Goal: Task Accomplishment & Management: Use online tool/utility

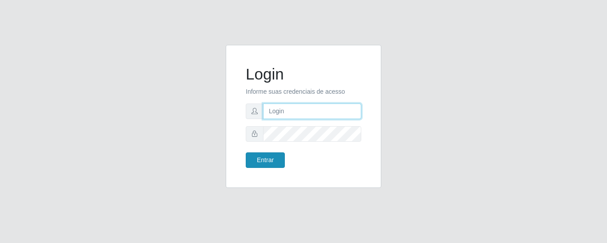
type input "precobom@rejane"
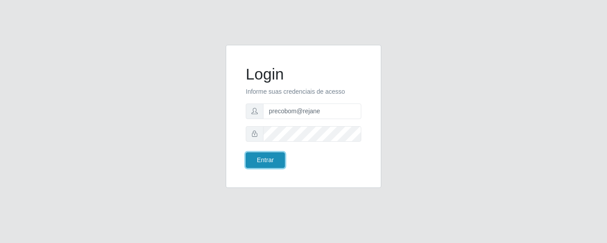
click at [263, 156] on button "Entrar" at bounding box center [265, 160] width 39 height 16
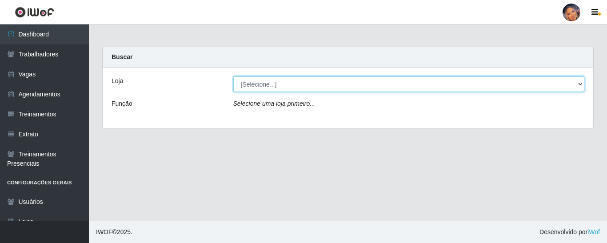
click at [278, 88] on select "[Selecione...] Supermercado Preço Bom" at bounding box center [408, 84] width 351 height 16
select select "169"
click at [233, 76] on select "[Selecione...] Supermercado Preço Bom" at bounding box center [408, 84] width 351 height 16
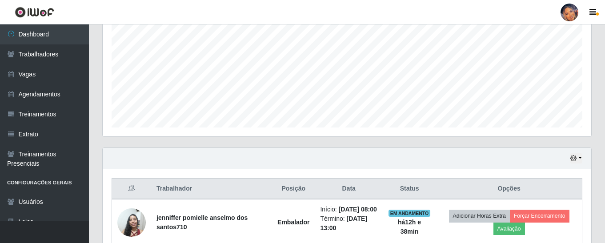
scroll to position [267, 0]
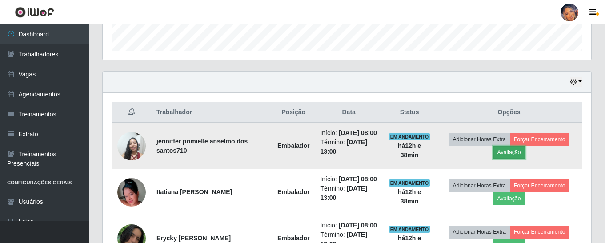
click at [509, 157] on button "Avaliação" at bounding box center [509, 152] width 32 height 12
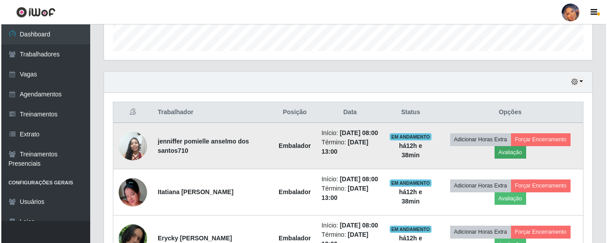
scroll to position [184, 484]
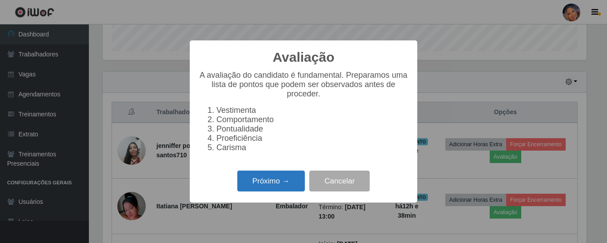
click at [248, 182] on button "Próximo →" at bounding box center [271, 181] width 68 height 21
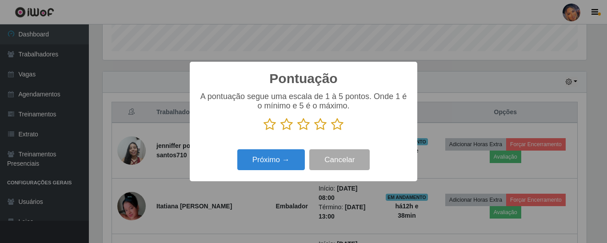
scroll to position [443985, 443685]
click at [338, 124] on icon at bounding box center [337, 124] width 12 height 13
click at [331, 131] on input "radio" at bounding box center [331, 131] width 0 height 0
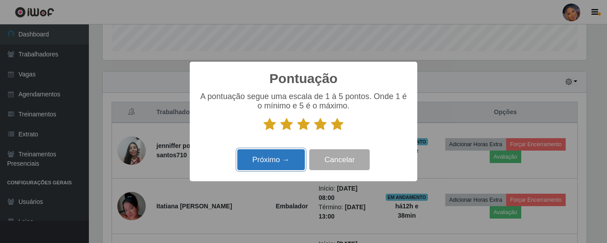
click at [269, 165] on button "Próximo →" at bounding box center [271, 159] width 68 height 21
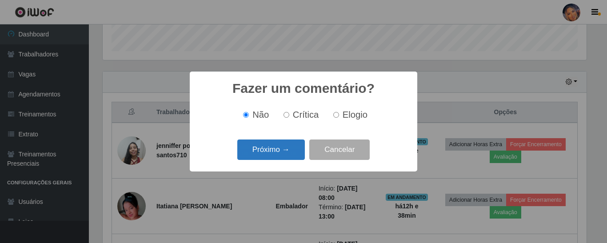
click at [276, 152] on button "Próximo →" at bounding box center [271, 149] width 68 height 21
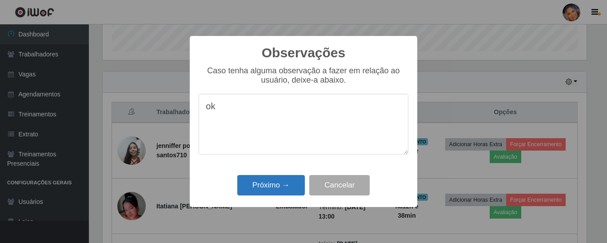
type textarea "ok"
click at [272, 190] on button "Próximo →" at bounding box center [271, 185] width 68 height 21
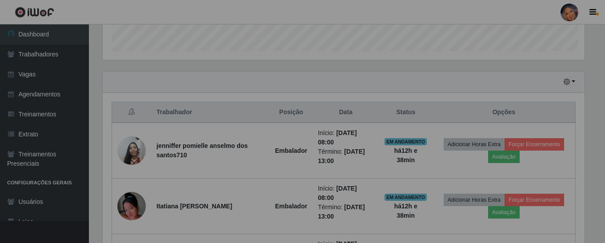
scroll to position [184, 488]
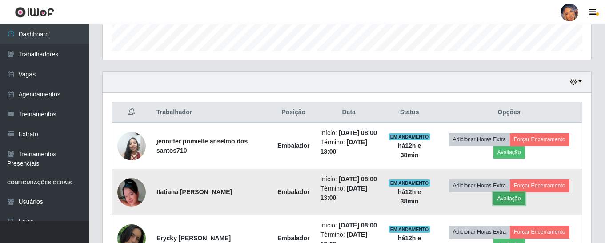
click at [511, 205] on button "Avaliação" at bounding box center [509, 198] width 32 height 12
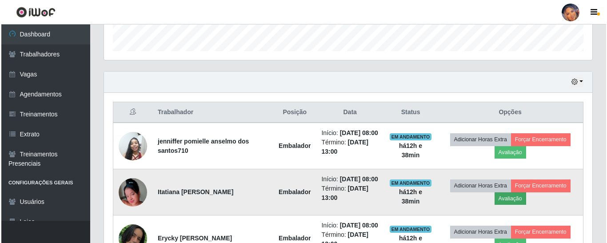
scroll to position [184, 484]
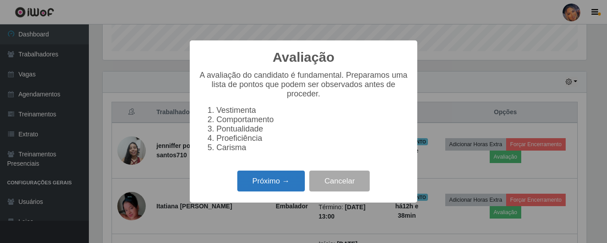
click at [281, 191] on button "Próximo →" at bounding box center [271, 181] width 68 height 21
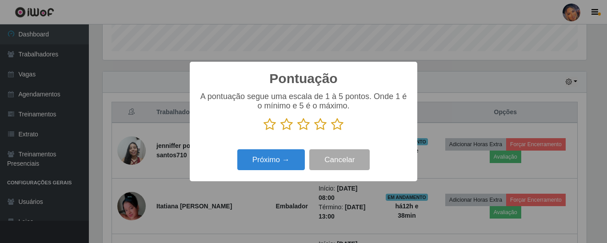
scroll to position [443985, 443685]
click at [339, 123] on icon at bounding box center [337, 124] width 12 height 13
click at [331, 131] on input "radio" at bounding box center [331, 131] width 0 height 0
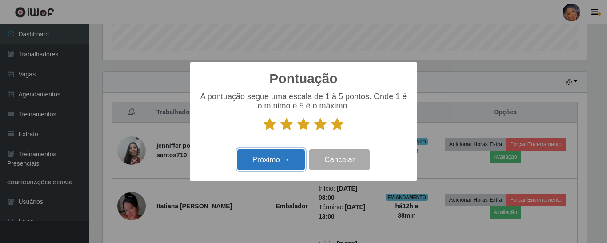
click at [267, 157] on button "Próximo →" at bounding box center [271, 159] width 68 height 21
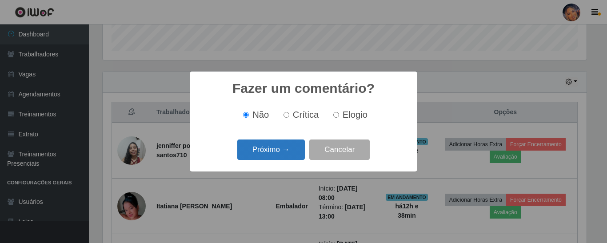
click at [269, 151] on button "Próximo →" at bounding box center [271, 149] width 68 height 21
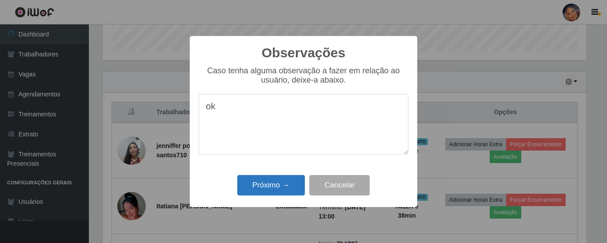
type textarea "ok"
click at [267, 185] on button "Próximo →" at bounding box center [271, 185] width 68 height 21
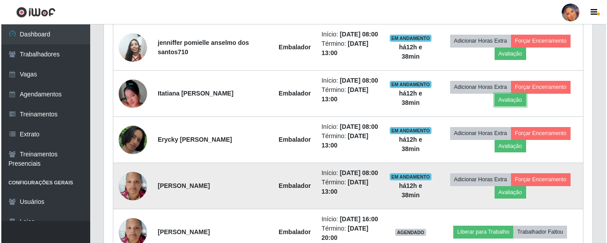
scroll to position [400, 0]
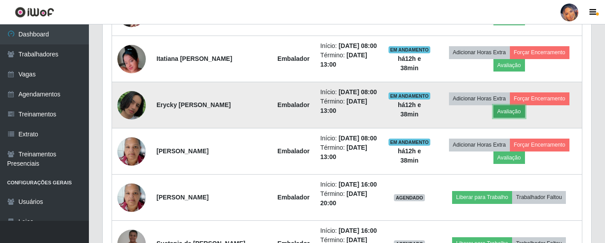
click at [507, 118] on button "Avaliação" at bounding box center [509, 111] width 32 height 12
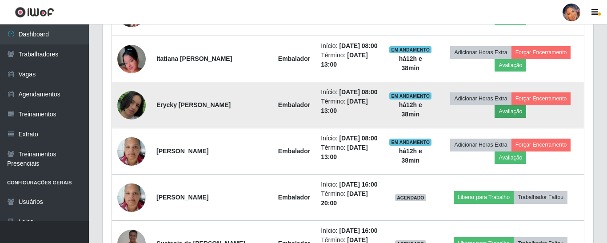
scroll to position [184, 484]
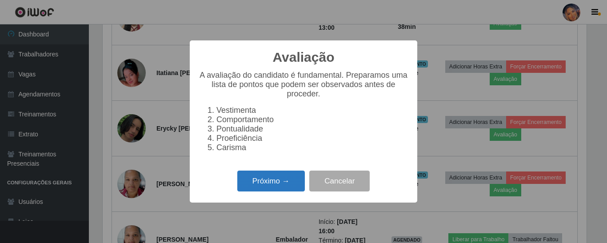
click at [274, 183] on button "Próximo →" at bounding box center [271, 181] width 68 height 21
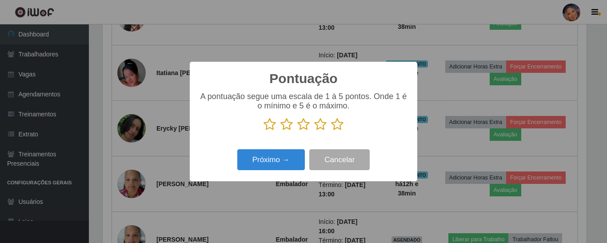
click at [339, 125] on icon at bounding box center [337, 124] width 12 height 13
click at [331, 131] on input "radio" at bounding box center [331, 131] width 0 height 0
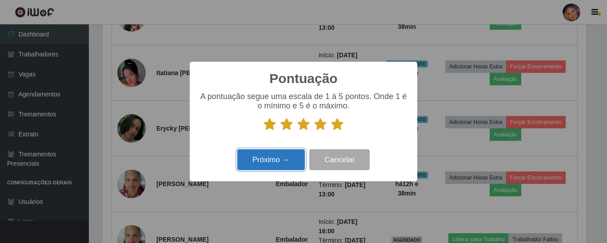
click at [262, 160] on button "Próximo →" at bounding box center [271, 159] width 68 height 21
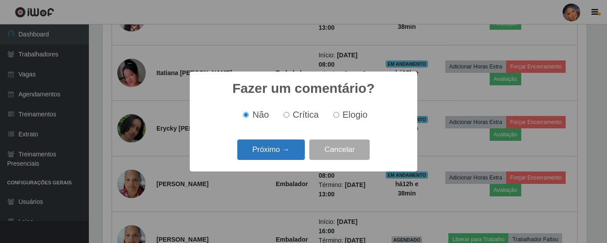
click at [263, 158] on button "Próximo →" at bounding box center [271, 149] width 68 height 21
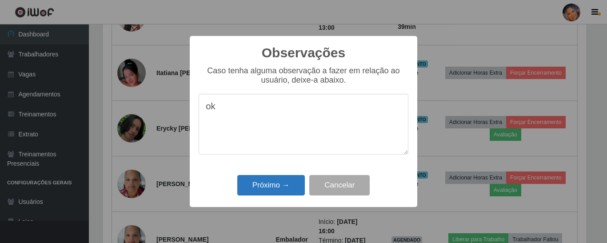
type textarea "ok"
click at [262, 187] on button "Próximo →" at bounding box center [271, 185] width 68 height 21
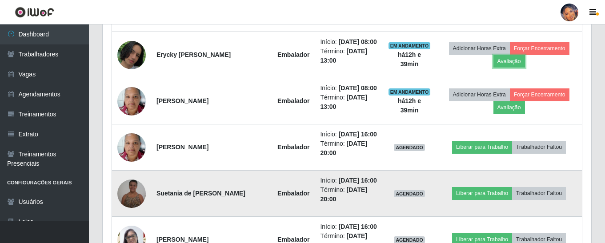
scroll to position [533, 0]
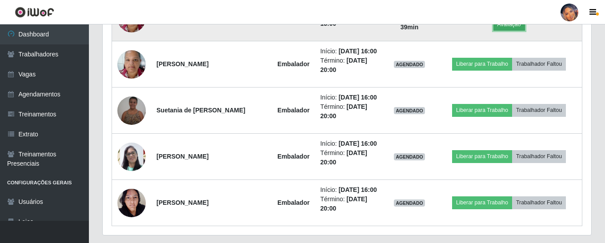
click at [505, 31] on button "Avaliação" at bounding box center [509, 24] width 32 height 12
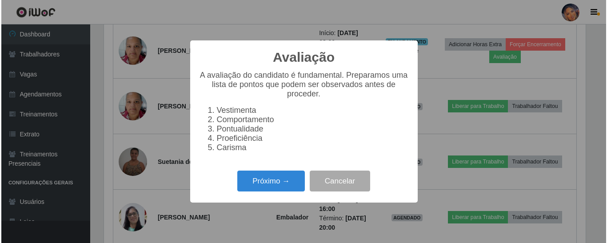
scroll to position [184, 484]
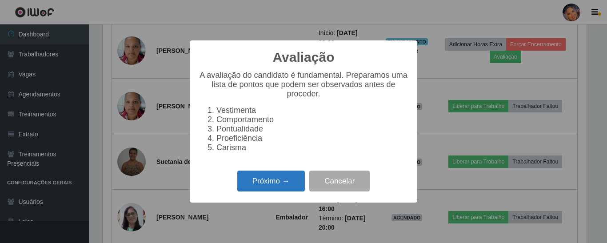
click at [264, 183] on button "Próximo →" at bounding box center [271, 181] width 68 height 21
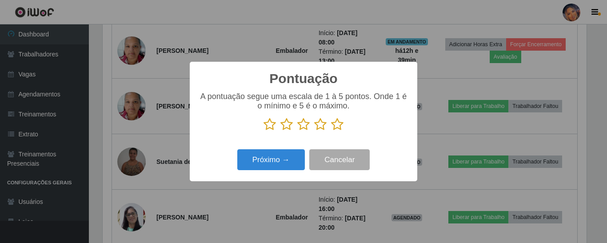
drag, startPoint x: 339, startPoint y: 125, endPoint x: 306, endPoint y: 139, distance: 35.6
click at [339, 125] on icon at bounding box center [337, 124] width 12 height 13
click at [331, 131] on input "radio" at bounding box center [331, 131] width 0 height 0
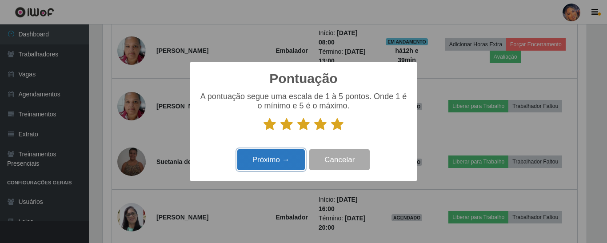
click at [269, 159] on button "Próximo →" at bounding box center [271, 159] width 68 height 21
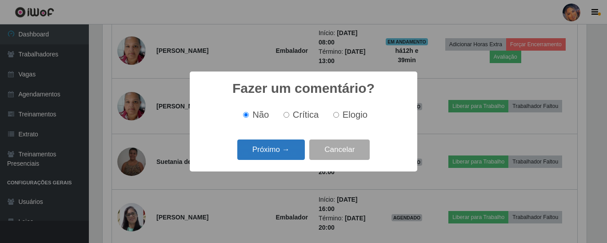
click at [274, 150] on button "Próximo →" at bounding box center [271, 149] width 68 height 21
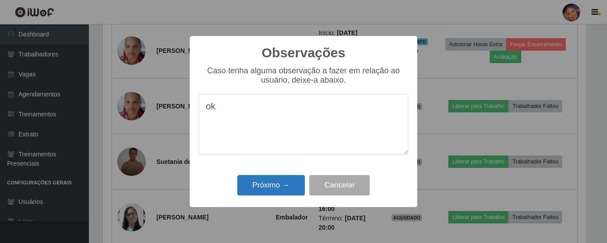
type textarea "ok"
click at [272, 185] on button "Próximo →" at bounding box center [271, 185] width 68 height 21
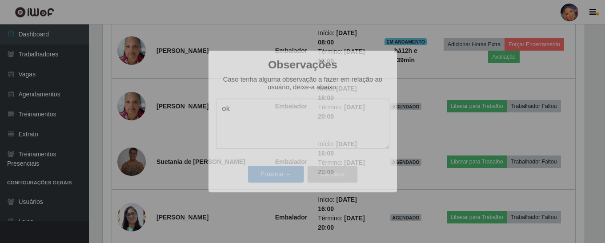
scroll to position [184, 488]
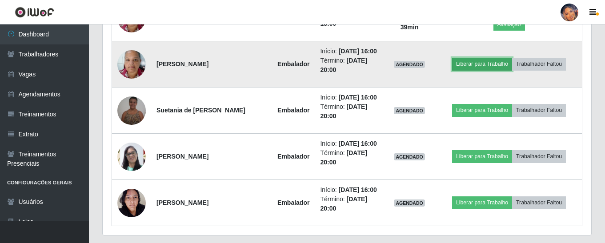
click at [477, 70] on button "Liberar para Trabalho" at bounding box center [482, 64] width 60 height 12
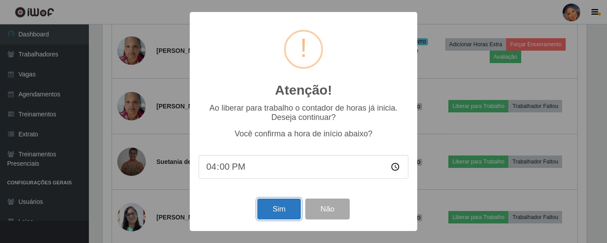
click at [275, 206] on button "Sim" at bounding box center [278, 209] width 43 height 21
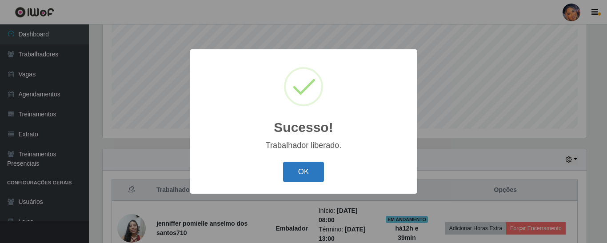
click at [311, 169] on button "OK" at bounding box center [303, 172] width 41 height 21
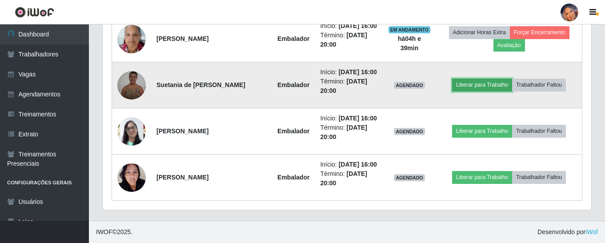
click at [485, 79] on button "Liberar para Trabalho" at bounding box center [482, 85] width 60 height 12
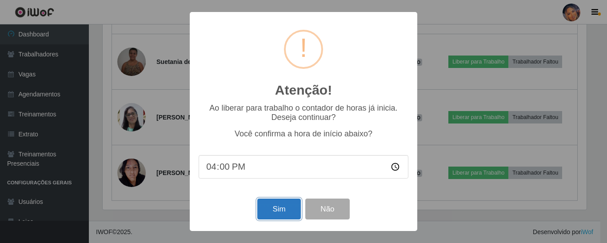
click at [276, 206] on button "Sim" at bounding box center [278, 209] width 43 height 21
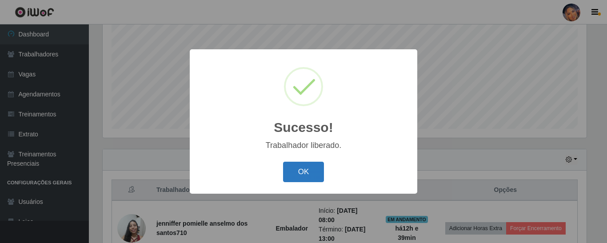
click at [299, 174] on button "OK" at bounding box center [303, 172] width 41 height 21
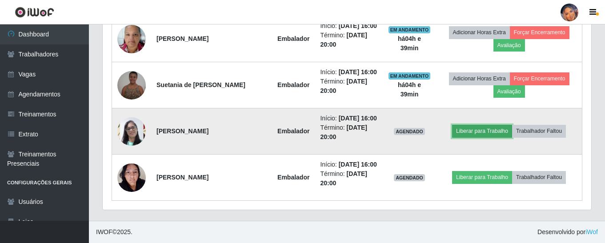
click at [487, 137] on button "Liberar para Trabalho" at bounding box center [482, 131] width 60 height 12
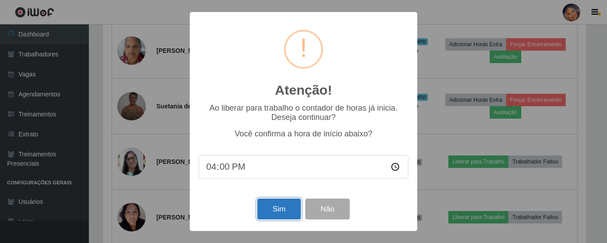
click at [284, 207] on button "Sim" at bounding box center [278, 209] width 43 height 21
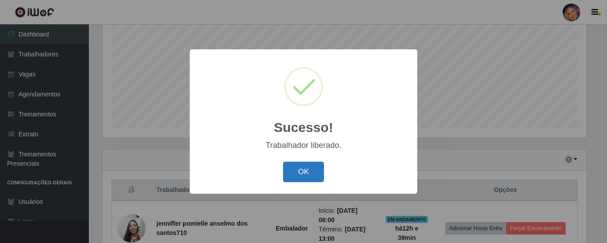
click at [303, 175] on button "OK" at bounding box center [303, 172] width 41 height 21
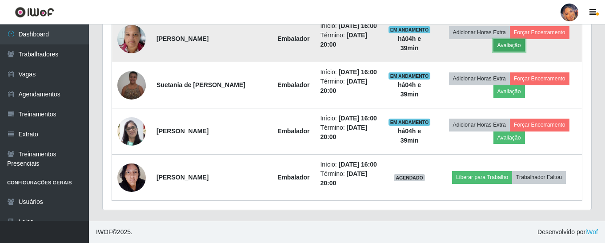
click at [514, 52] on button "Avaliação" at bounding box center [509, 45] width 32 height 12
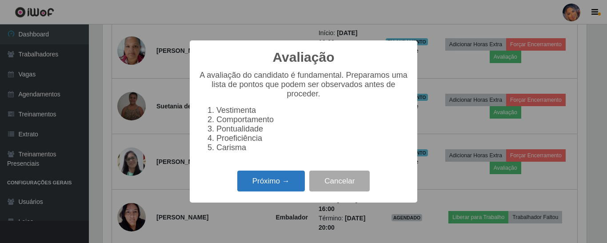
click at [286, 179] on button "Próximo →" at bounding box center [271, 181] width 68 height 21
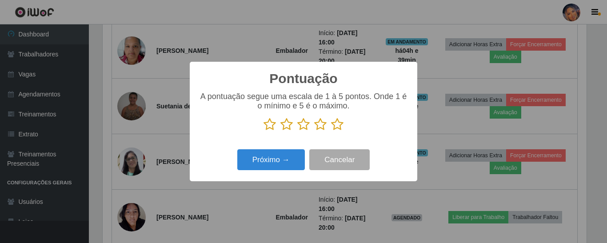
click at [340, 127] on icon at bounding box center [337, 124] width 12 height 13
click at [331, 131] on input "radio" at bounding box center [331, 131] width 0 height 0
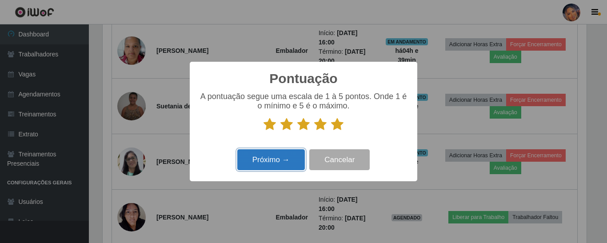
click at [295, 159] on button "Próximo →" at bounding box center [271, 159] width 68 height 21
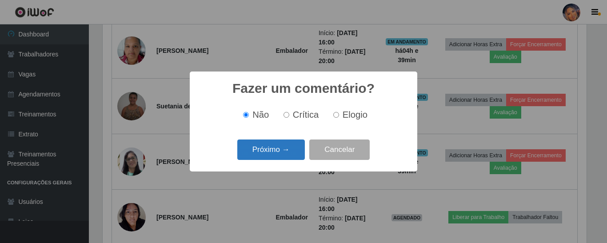
click at [296, 157] on button "Próximo →" at bounding box center [271, 149] width 68 height 21
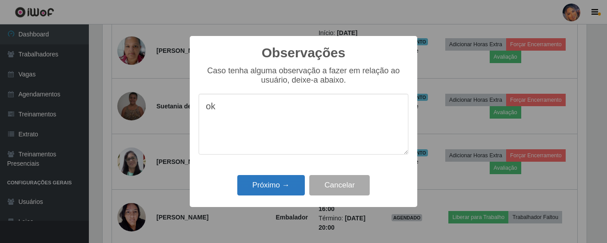
type textarea "ok"
click at [295, 188] on button "Próximo →" at bounding box center [271, 185] width 68 height 21
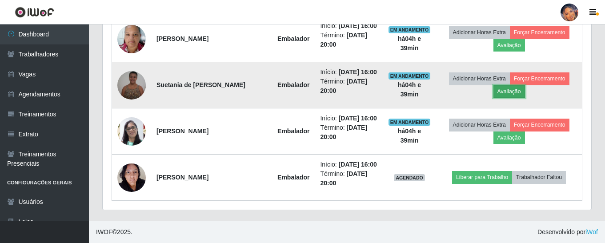
click at [501, 98] on button "Avaliação" at bounding box center [509, 91] width 32 height 12
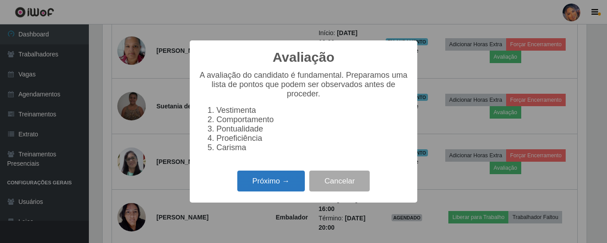
click at [282, 179] on button "Próximo →" at bounding box center [271, 181] width 68 height 21
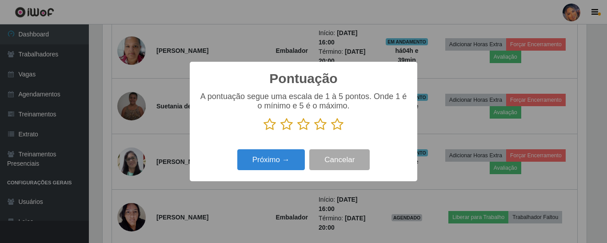
click at [337, 124] on icon at bounding box center [337, 124] width 12 height 13
click at [331, 131] on input "radio" at bounding box center [331, 131] width 0 height 0
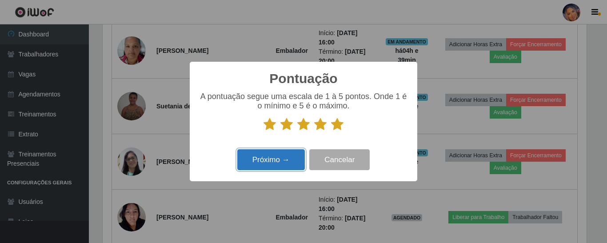
click at [277, 160] on button "Próximo →" at bounding box center [271, 159] width 68 height 21
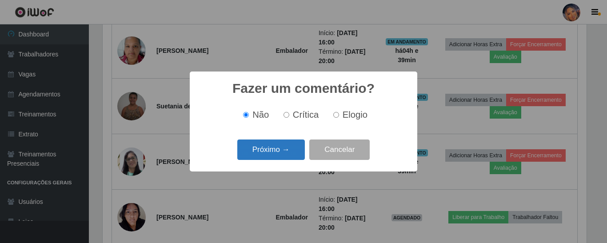
click at [280, 152] on button "Próximo →" at bounding box center [271, 149] width 68 height 21
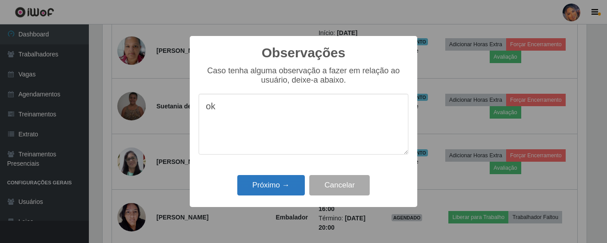
type textarea "ok"
click at [280, 182] on button "Próximo →" at bounding box center [271, 185] width 68 height 21
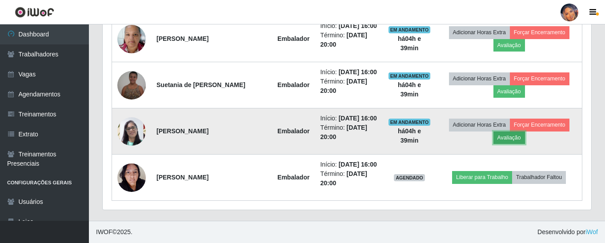
click at [502, 144] on button "Avaliação" at bounding box center [509, 137] width 32 height 12
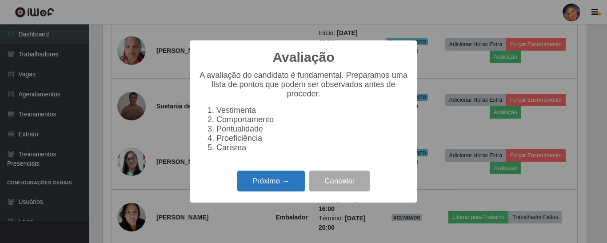
click at [286, 181] on button "Próximo →" at bounding box center [271, 181] width 68 height 21
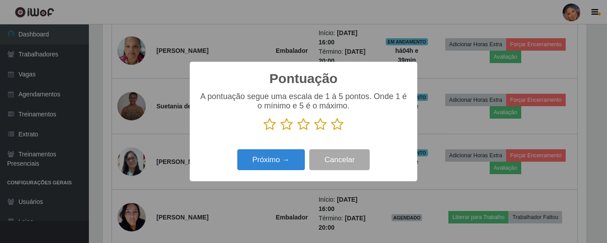
click at [338, 121] on icon at bounding box center [337, 124] width 12 height 13
click at [331, 131] on input "radio" at bounding box center [331, 131] width 0 height 0
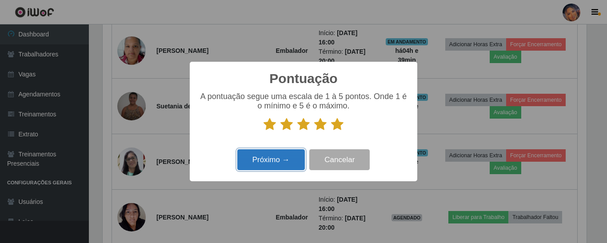
click at [289, 157] on button "Próximo →" at bounding box center [271, 159] width 68 height 21
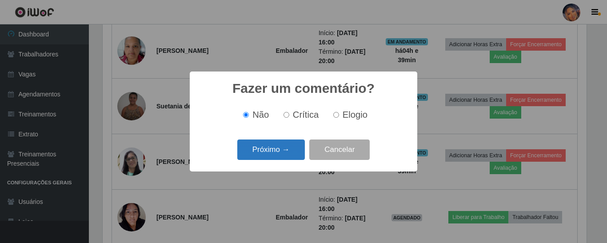
click at [290, 155] on button "Próximo →" at bounding box center [271, 149] width 68 height 21
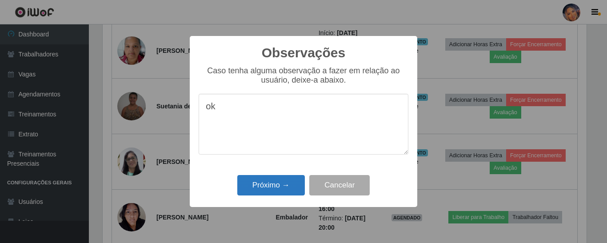
type textarea "ok"
click at [283, 185] on button "Próximo →" at bounding box center [271, 185] width 68 height 21
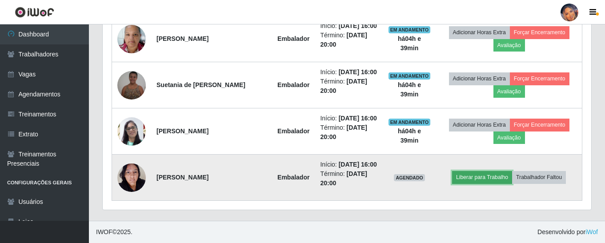
click at [477, 171] on button "Liberar para Trabalho" at bounding box center [482, 177] width 60 height 12
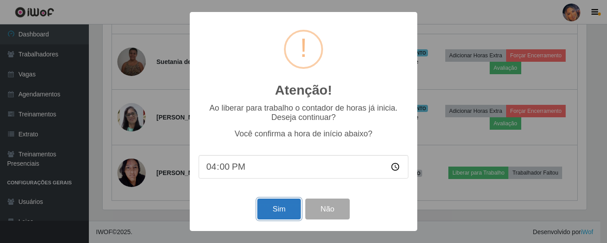
click at [275, 215] on button "Sim" at bounding box center [278, 209] width 43 height 21
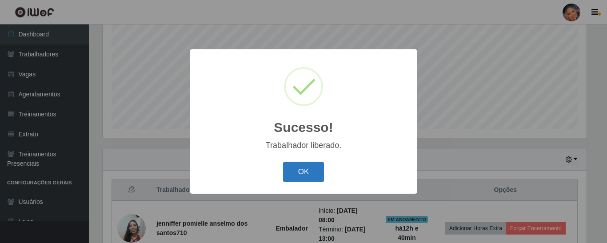
click at [294, 169] on button "OK" at bounding box center [303, 172] width 41 height 21
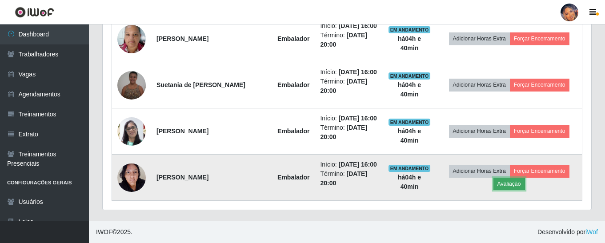
click at [505, 178] on button "Avaliação" at bounding box center [509, 184] width 32 height 12
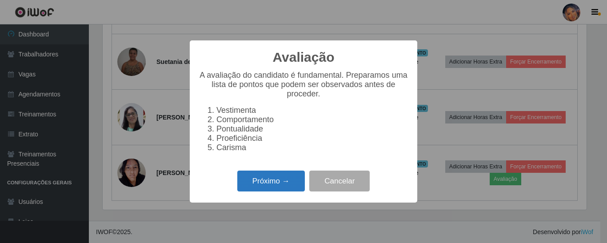
click at [278, 186] on button "Próximo →" at bounding box center [271, 181] width 68 height 21
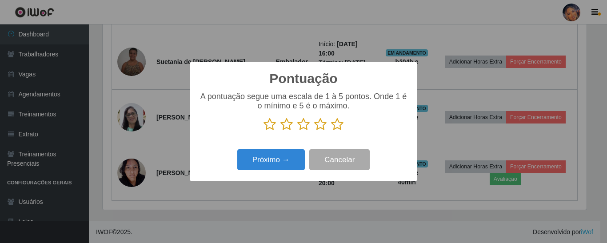
click at [335, 124] on icon at bounding box center [337, 124] width 12 height 13
click at [331, 131] on input "radio" at bounding box center [331, 131] width 0 height 0
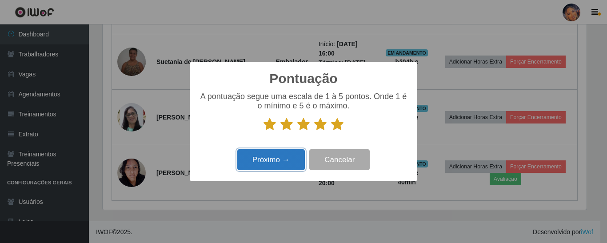
click at [267, 159] on button "Próximo →" at bounding box center [271, 159] width 68 height 21
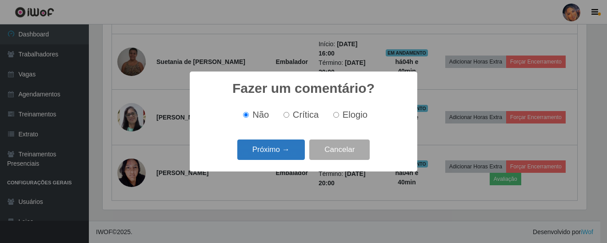
click at [267, 151] on button "Próximo →" at bounding box center [271, 149] width 68 height 21
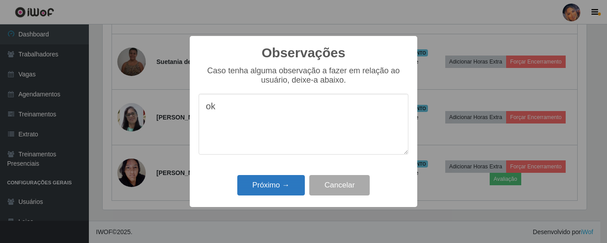
type textarea "ok"
click at [265, 185] on button "Próximo →" at bounding box center [271, 185] width 68 height 21
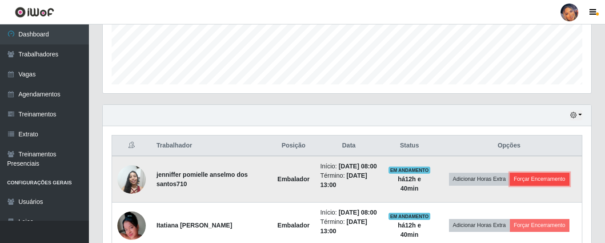
click at [536, 182] on button "Forçar Encerramento" at bounding box center [539, 179] width 60 height 12
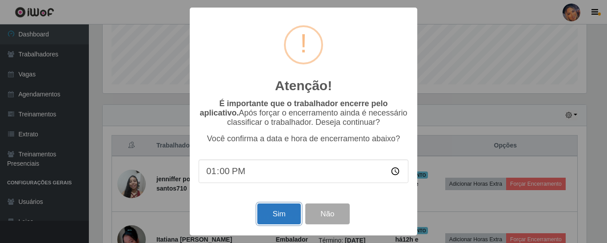
click at [286, 214] on button "Sim" at bounding box center [278, 213] width 43 height 21
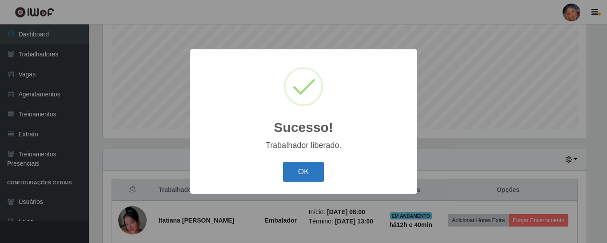
click at [309, 170] on button "OK" at bounding box center [303, 172] width 41 height 21
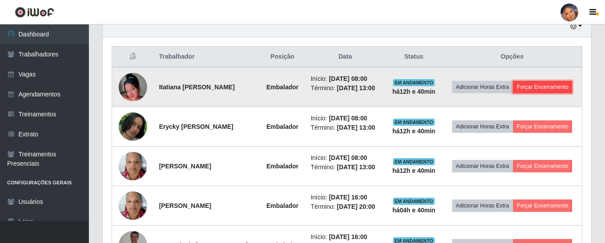
click at [513, 91] on button "Forçar Encerramento" at bounding box center [543, 87] width 60 height 12
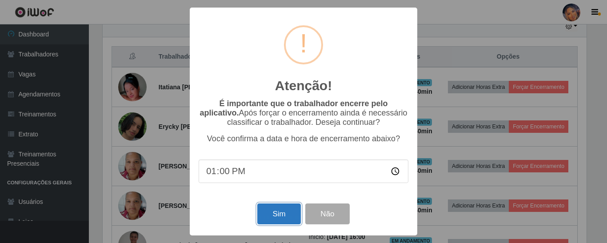
click at [285, 216] on button "Sim" at bounding box center [278, 213] width 43 height 21
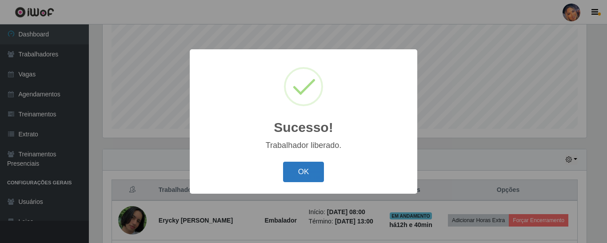
click at [302, 163] on button "OK" at bounding box center [303, 172] width 41 height 21
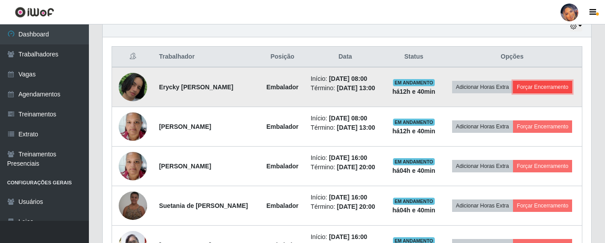
click at [524, 93] on button "Forçar Encerramento" at bounding box center [543, 87] width 60 height 12
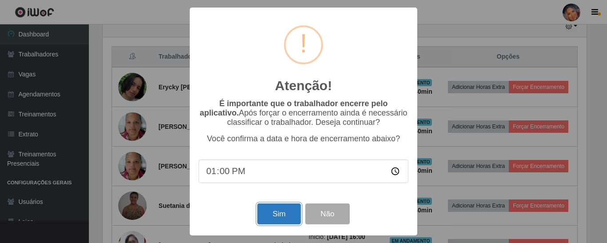
click at [275, 213] on button "Sim" at bounding box center [278, 213] width 43 height 21
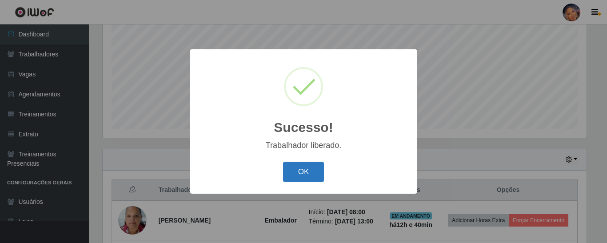
click at [305, 173] on button "OK" at bounding box center [303, 172] width 41 height 21
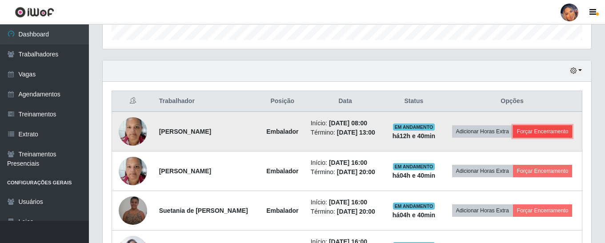
click at [513, 138] on button "Forçar Encerramento" at bounding box center [543, 131] width 60 height 12
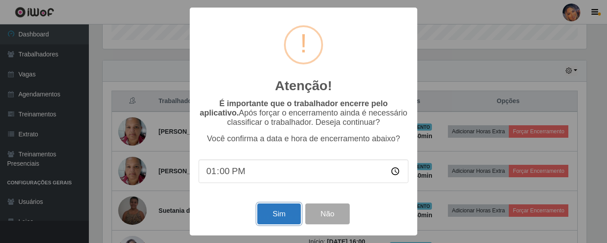
click at [280, 209] on button "Sim" at bounding box center [278, 213] width 43 height 21
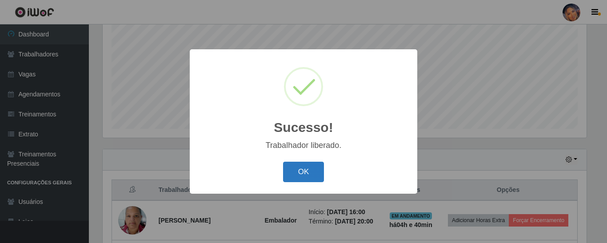
click at [304, 169] on button "OK" at bounding box center [303, 172] width 41 height 21
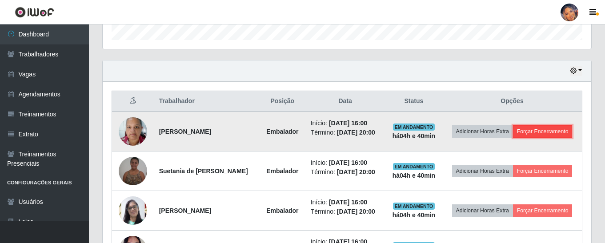
click at [513, 138] on button "Forçar Encerramento" at bounding box center [543, 131] width 60 height 12
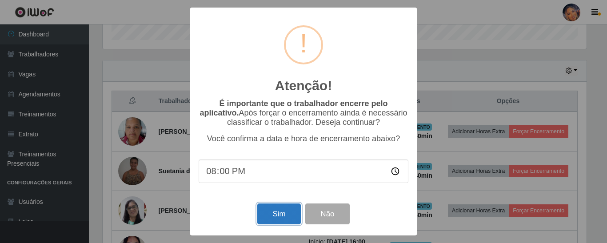
click at [286, 214] on button "Sim" at bounding box center [278, 213] width 43 height 21
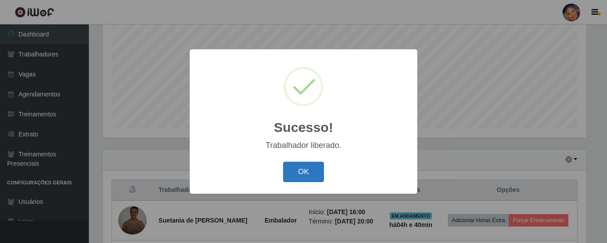
click at [304, 171] on button "OK" at bounding box center [303, 172] width 41 height 21
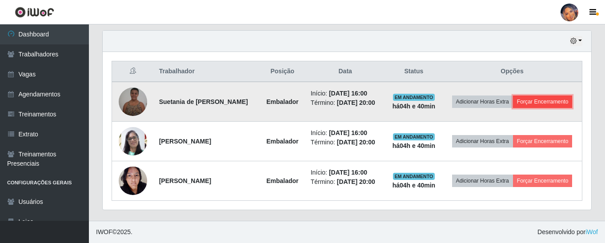
click at [538, 97] on button "Forçar Encerramento" at bounding box center [543, 101] width 60 height 12
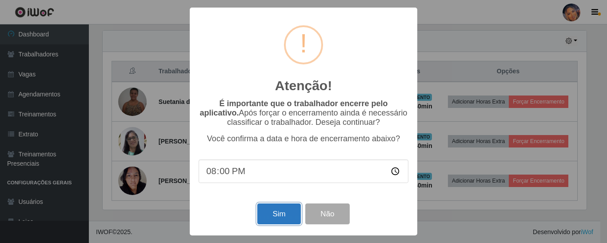
click at [278, 209] on button "Sim" at bounding box center [278, 213] width 43 height 21
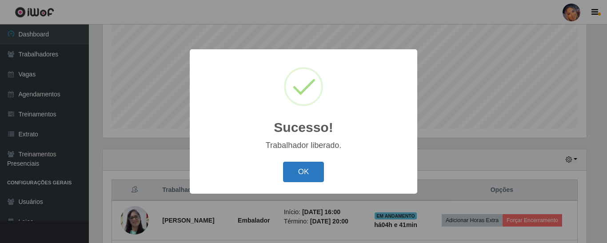
click at [301, 167] on button "OK" at bounding box center [303, 172] width 41 height 21
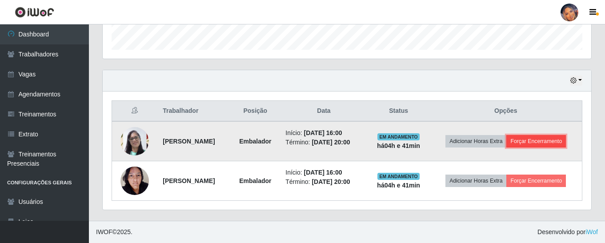
click at [553, 135] on button "Forçar Encerramento" at bounding box center [536, 141] width 60 height 12
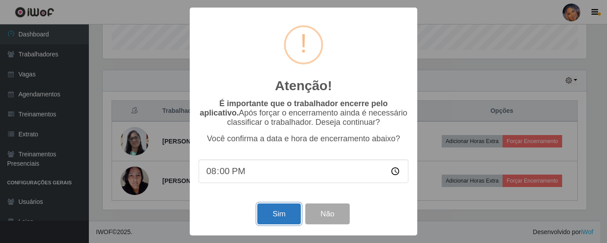
click at [280, 215] on button "Sim" at bounding box center [278, 213] width 43 height 21
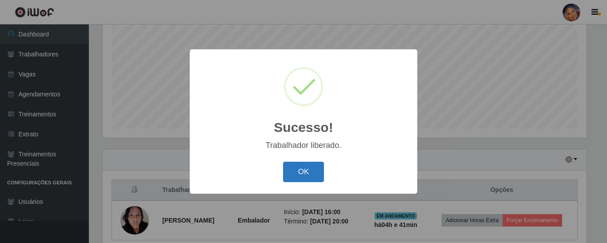
click at [304, 171] on button "OK" at bounding box center [303, 172] width 41 height 21
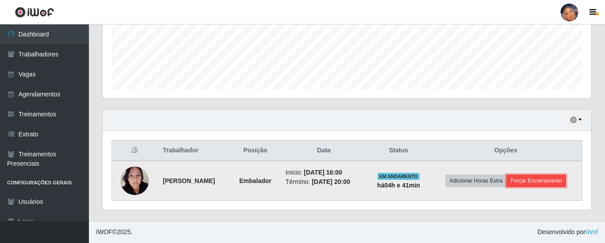
click at [556, 181] on button "Forçar Encerramento" at bounding box center [536, 181] width 60 height 12
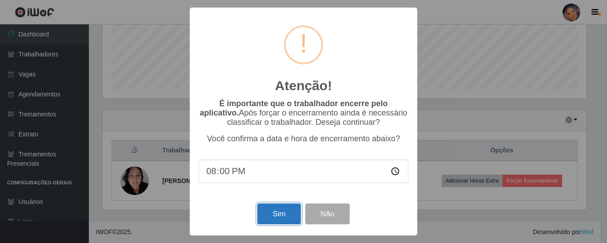
click at [273, 215] on button "Sim" at bounding box center [278, 213] width 43 height 21
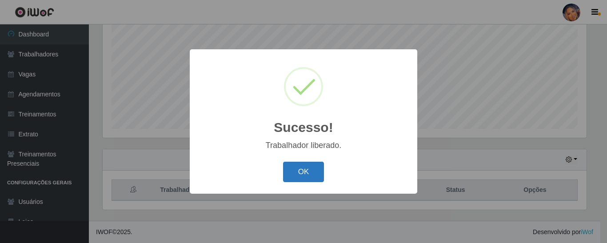
click at [307, 172] on button "OK" at bounding box center [303, 172] width 41 height 21
